Goal: Find specific page/section: Find specific page/section

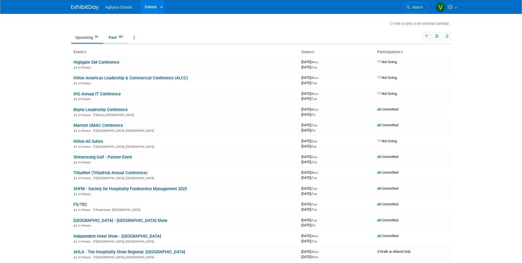
click at [116, 37] on link "Past 382" at bounding box center [117, 37] width 24 height 10
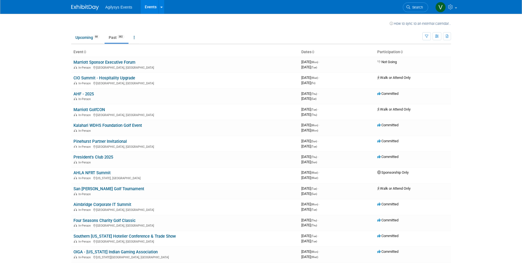
scroll to position [294, 0]
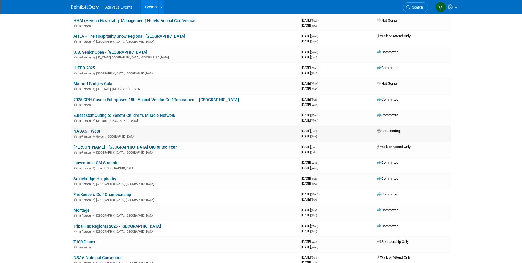
click at [89, 130] on link "NACAS - West" at bounding box center [86, 131] width 27 height 5
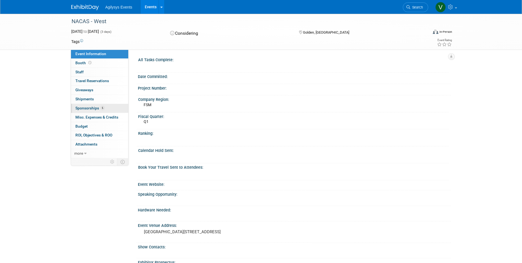
click at [94, 109] on span "Sponsorships 6" at bounding box center [89, 108] width 29 height 4
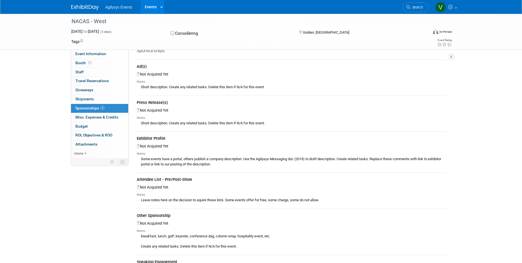
scroll to position [99, 0]
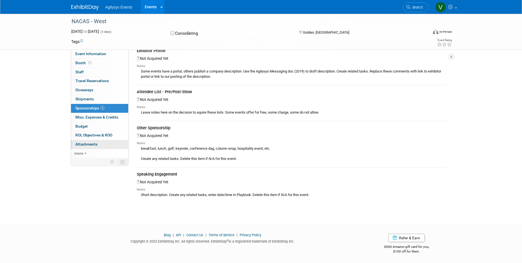
click at [100, 141] on link "0 Attachments 0" at bounding box center [99, 144] width 57 height 9
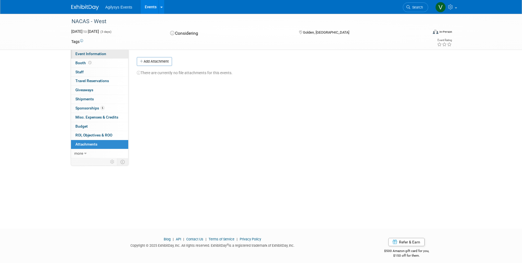
click at [89, 54] on span "Event Information" at bounding box center [90, 53] width 31 height 4
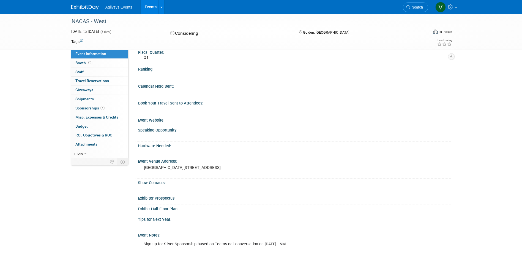
scroll to position [118, 0]
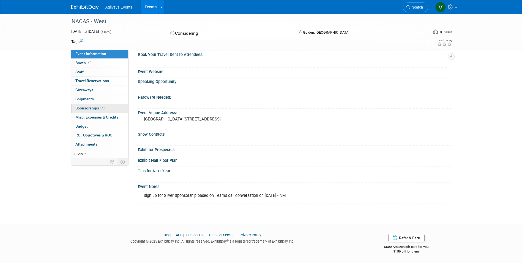
click at [91, 107] on span "Sponsorships 6" at bounding box center [89, 108] width 29 height 4
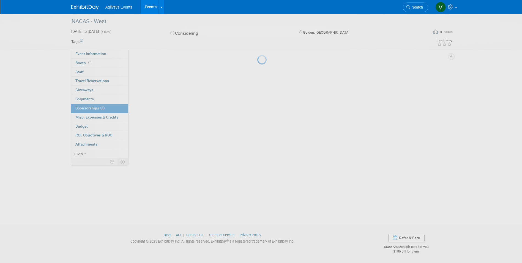
scroll to position [0, 0]
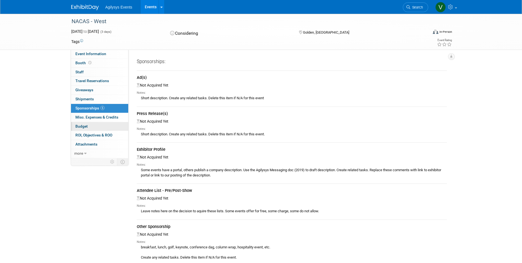
click at [91, 126] on link "Budget" at bounding box center [99, 126] width 57 height 9
